Goal: Book appointment/travel/reservation

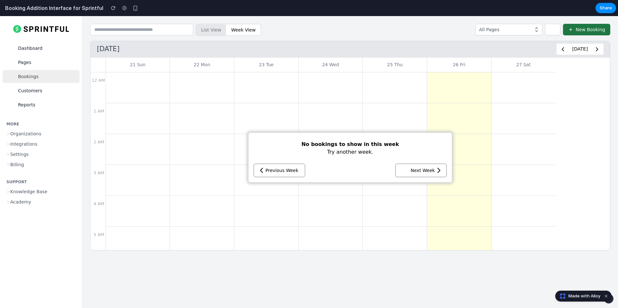
drag, startPoint x: 19, startPoint y: 7, endPoint x: 86, endPoint y: 7, distance: 66.6
click at [87, 7] on h2 "Booking Addition Interface for Sprintful" at bounding box center [53, 8] width 101 height 8
click at [411, 169] on button at bounding box center [420, 171] width 51 height 14
click at [412, 172] on button at bounding box center [420, 171] width 51 height 14
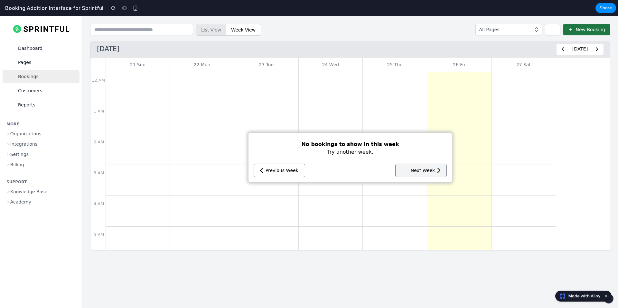
click at [412, 172] on button at bounding box center [420, 171] width 51 height 14
click at [282, 175] on button at bounding box center [278, 171] width 51 height 14
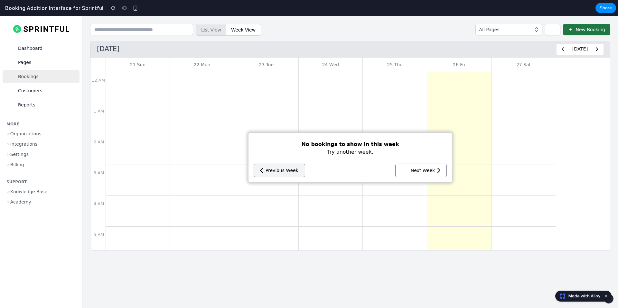
click at [282, 175] on button at bounding box center [278, 171] width 51 height 14
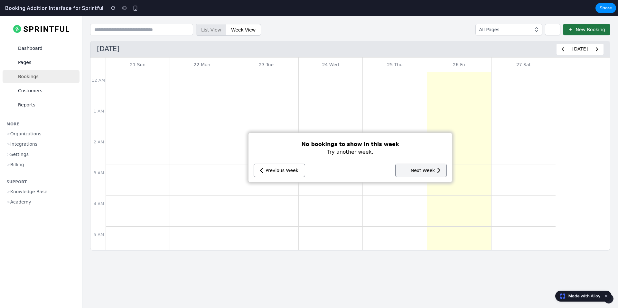
click at [401, 167] on button at bounding box center [420, 171] width 51 height 14
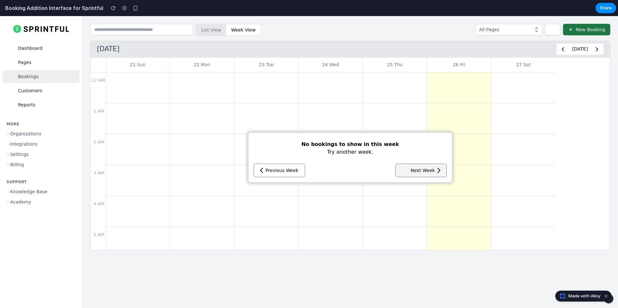
click at [401, 167] on button at bounding box center [420, 171] width 51 height 14
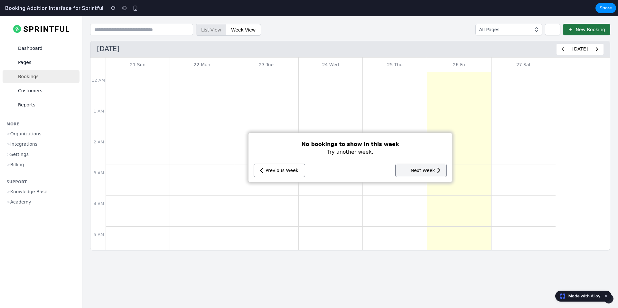
click at [401, 167] on button at bounding box center [420, 171] width 51 height 14
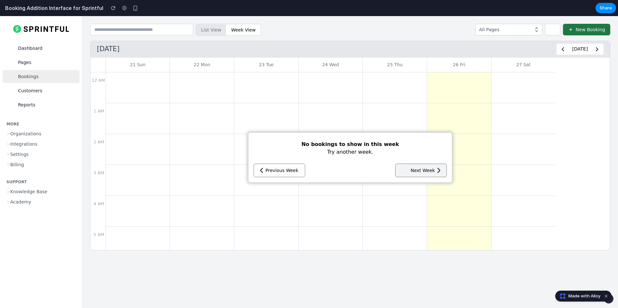
click at [401, 167] on button at bounding box center [420, 171] width 51 height 14
click at [269, 165] on button at bounding box center [278, 171] width 51 height 14
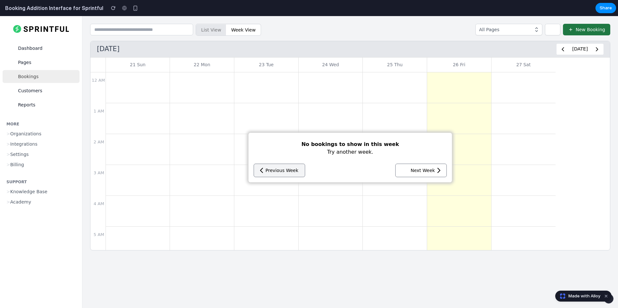
click at [269, 165] on button at bounding box center [278, 171] width 51 height 14
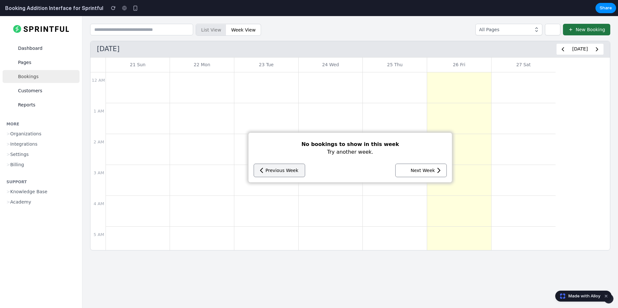
click at [269, 165] on button at bounding box center [278, 171] width 51 height 14
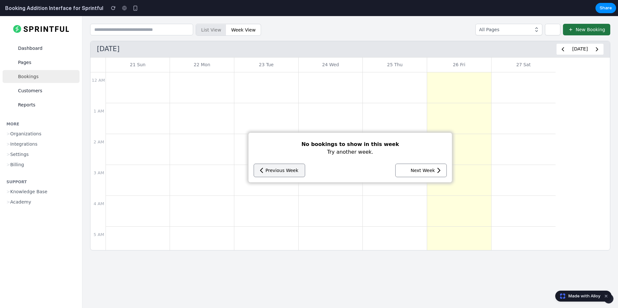
click at [269, 165] on button at bounding box center [278, 171] width 51 height 14
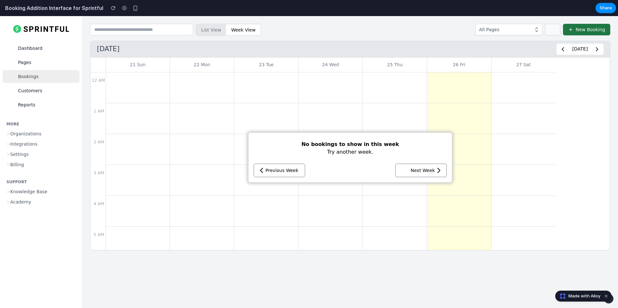
click at [554, 25] on button at bounding box center [552, 30] width 15 height 12
click at [527, 26] on div "All Pages" at bounding box center [504, 30] width 50 height 8
click at [582, 27] on span "New Booking" at bounding box center [589, 29] width 29 height 7
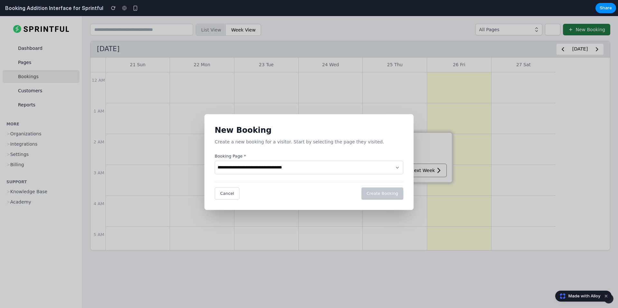
click at [224, 195] on span "Cancel" at bounding box center [227, 193] width 14 height 5
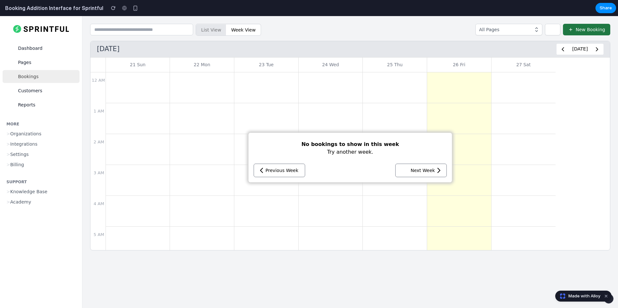
click at [593, 34] on button "New Booking" at bounding box center [586, 30] width 47 height 12
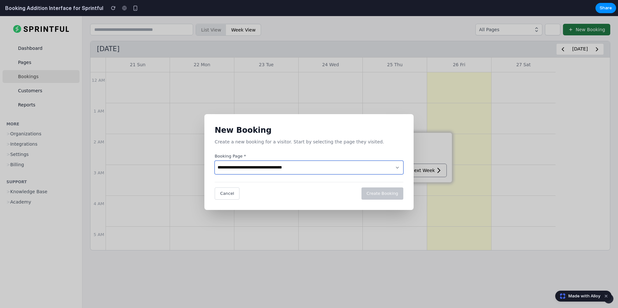
click at [249, 164] on select "**********" at bounding box center [309, 168] width 188 height 14
select select "*"
click at [215, 161] on select "**********" at bounding box center [309, 168] width 188 height 14
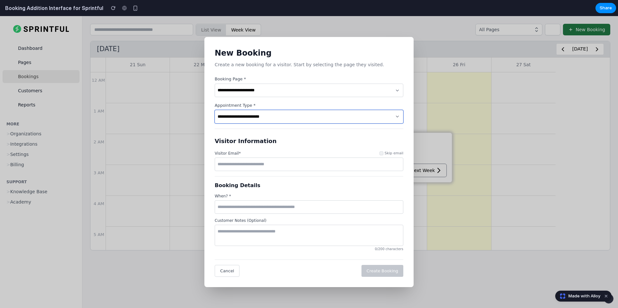
click at [243, 115] on select "**********" at bounding box center [309, 117] width 188 height 14
select select "**********"
click at [215, 110] on select "**********" at bounding box center [309, 117] width 188 height 14
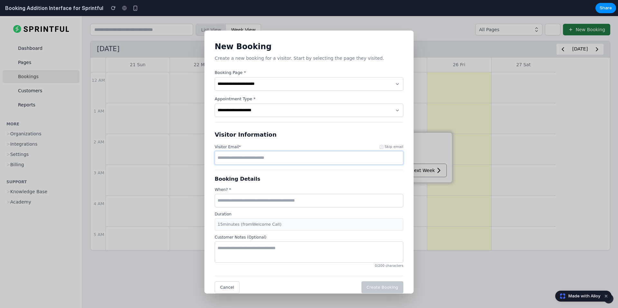
click at [250, 163] on input "email" at bounding box center [309, 158] width 188 height 14
click at [248, 199] on input "text" at bounding box center [309, 201] width 188 height 14
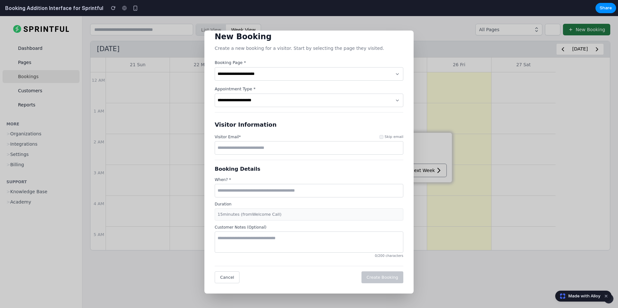
click at [268, 214] on div "15 minutes (from Welcome Call )" at bounding box center [309, 214] width 188 height 12
click at [241, 245] on textarea at bounding box center [309, 242] width 188 height 21
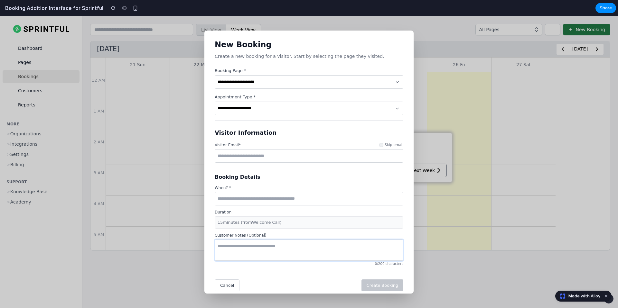
scroll to position [0, 0]
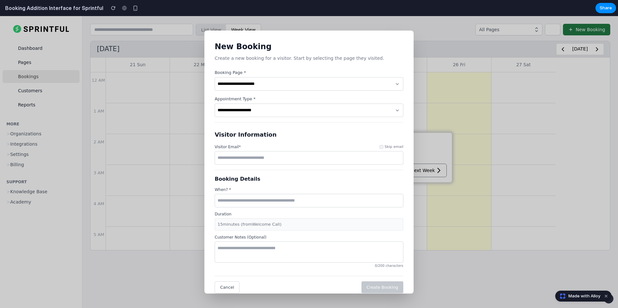
click at [389, 146] on label "Skip email" at bounding box center [391, 146] width 24 height 5
type input "**********"
click at [394, 146] on label "Skip email" at bounding box center [391, 146] width 24 height 5
click at [390, 146] on label "Skip email" at bounding box center [391, 146] width 24 height 5
click at [227, 289] on span "Cancel" at bounding box center [227, 287] width 14 height 5
